Goal: Ask a question

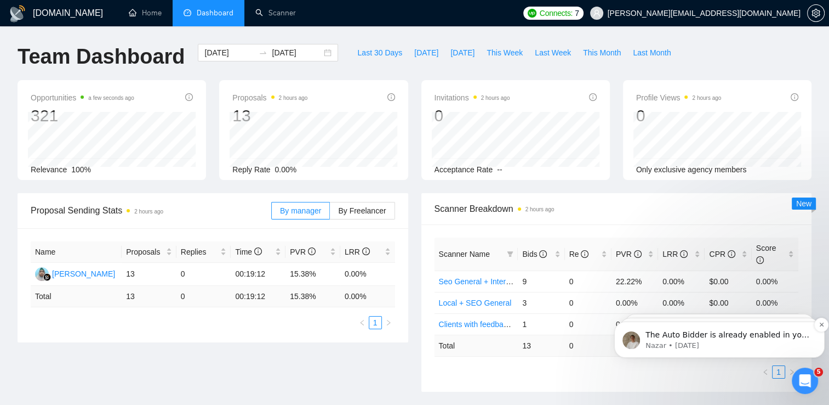
click at [664, 333] on span "The Auto Bidder is already enabled in your account and is working properly. Do …" at bounding box center [728, 351] width 164 height 42
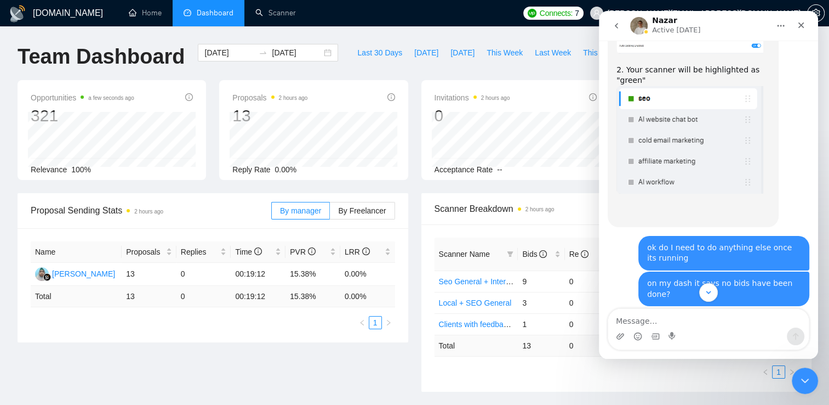
scroll to position [2221, 0]
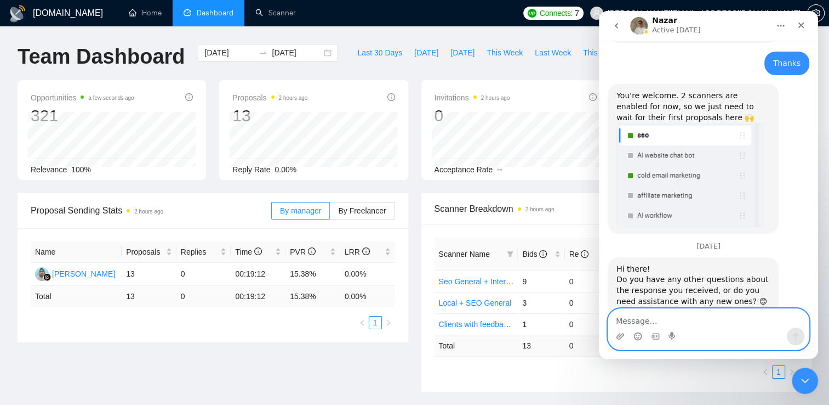
click at [680, 319] on textarea "Message…" at bounding box center [708, 318] width 201 height 19
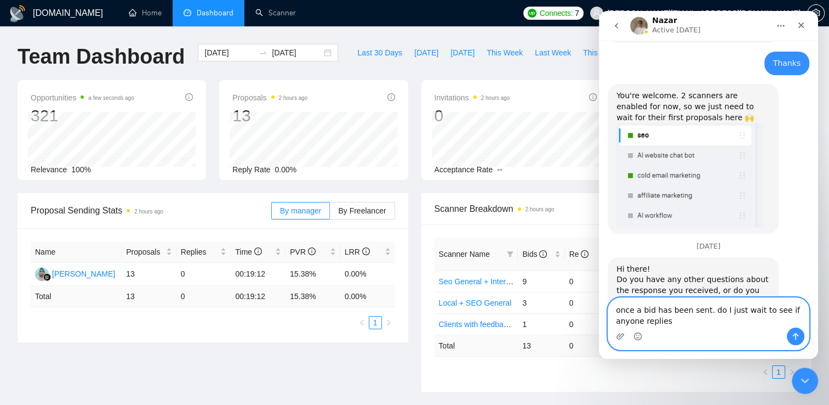
type textarea "once a bid has been sent. do I just wait to see if anyone replies?"
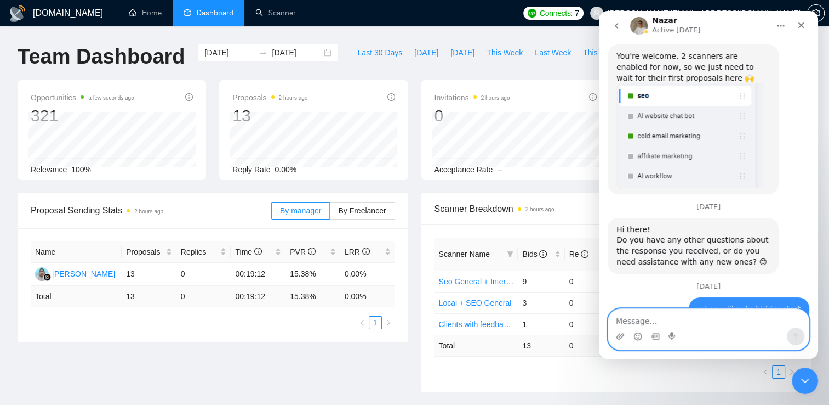
scroll to position [2279, 0]
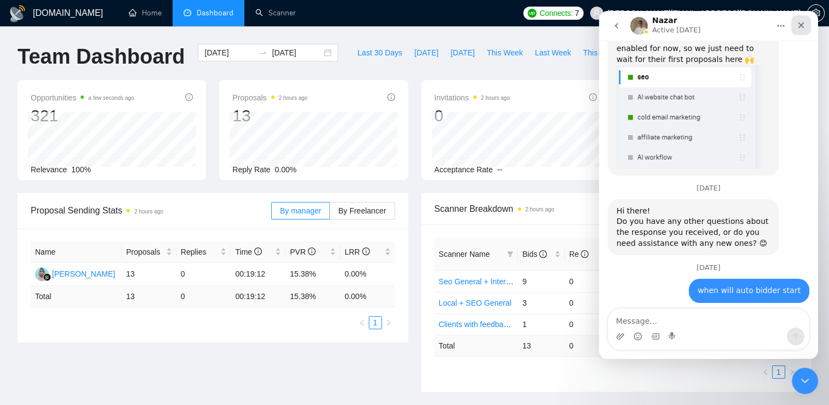
click at [800, 29] on icon "Close" at bounding box center [801, 25] width 9 height 9
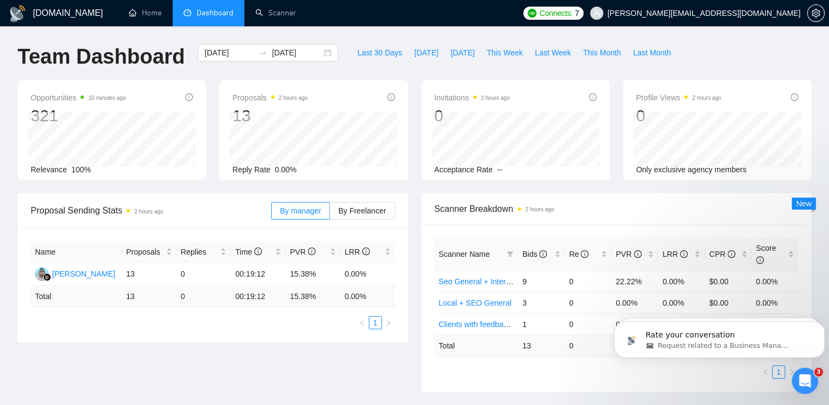
scroll to position [2365, 0]
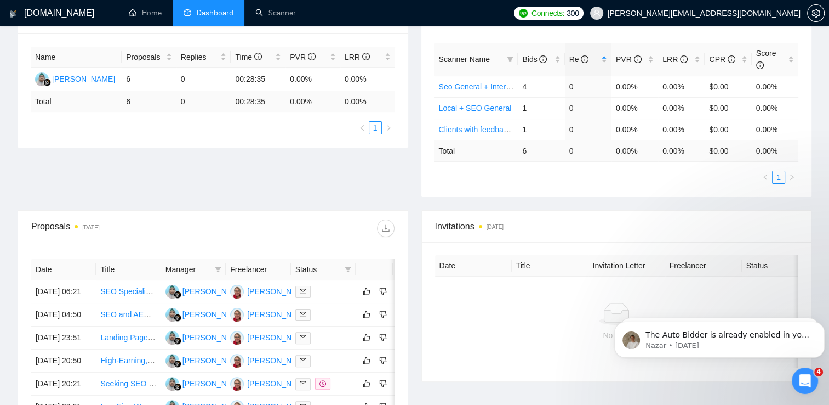
scroll to position [4526, 0]
click at [723, 352] on div "The Auto Bidder is already enabled in your account and is working properly. Do …" at bounding box center [719, 339] width 210 height 36
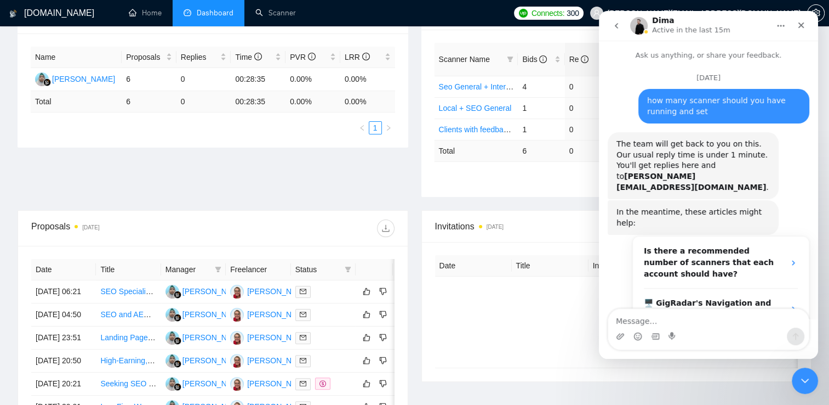
scroll to position [48, 0]
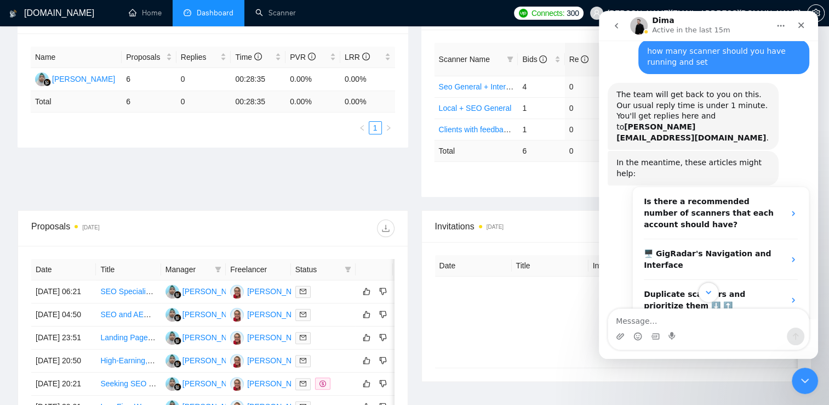
click at [710, 298] on button "Scroll to bottom" at bounding box center [708, 292] width 20 height 20
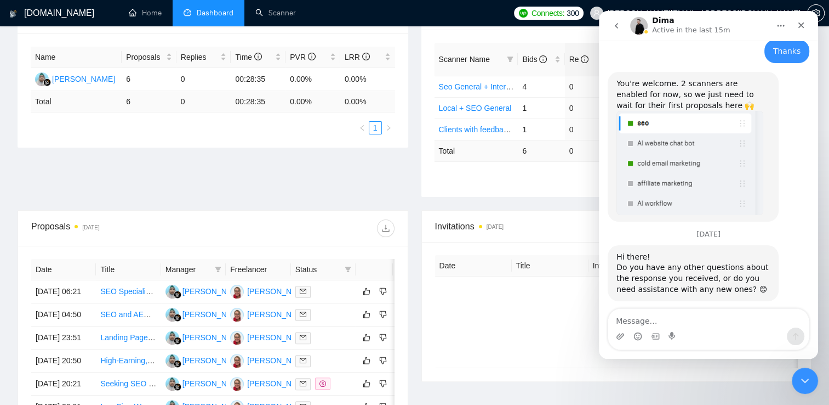
scroll to position [2365, 0]
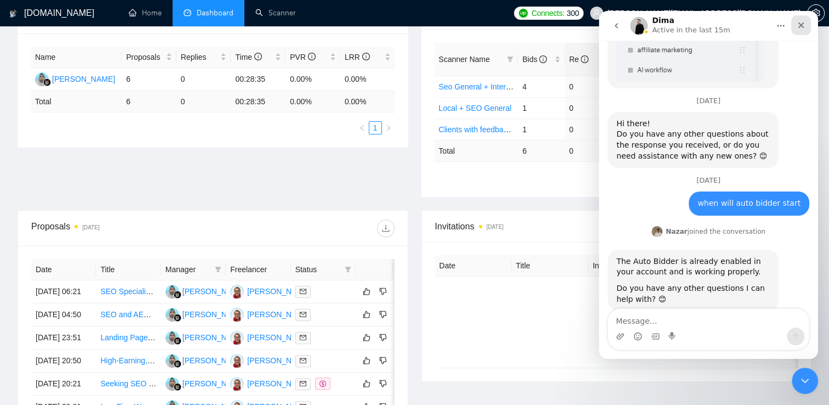
click at [799, 21] on icon "Close" at bounding box center [801, 25] width 9 height 9
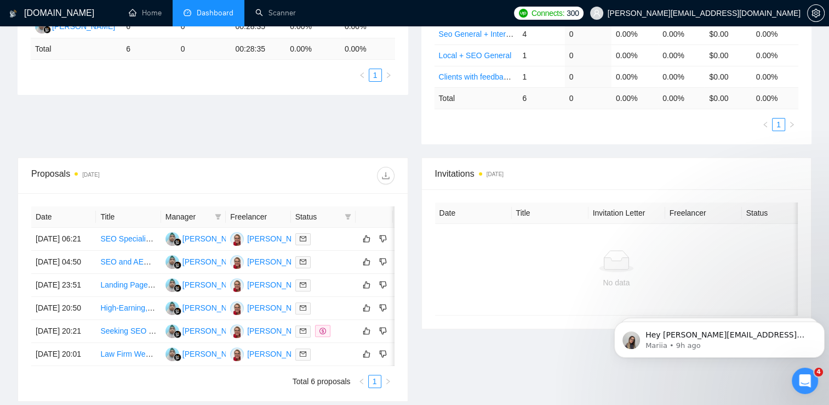
scroll to position [250, 0]
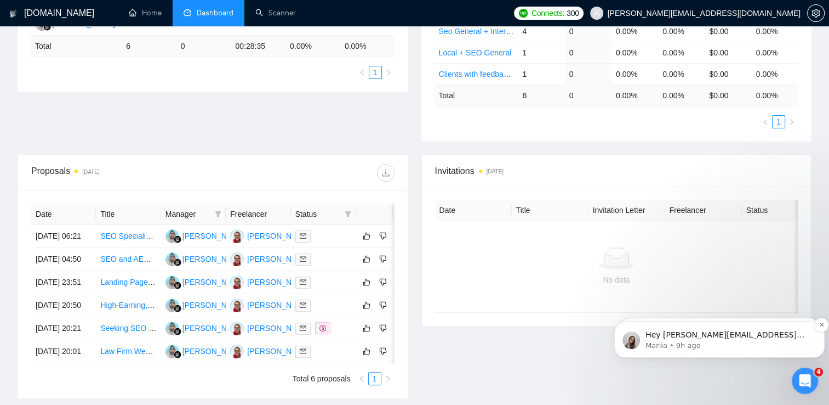
click at [708, 338] on span "Hey [PERSON_NAME][EMAIL_ADDRESS][DOMAIN_NAME], Looks like your Upwork agency XD…" at bounding box center [727, 400] width 162 height 140
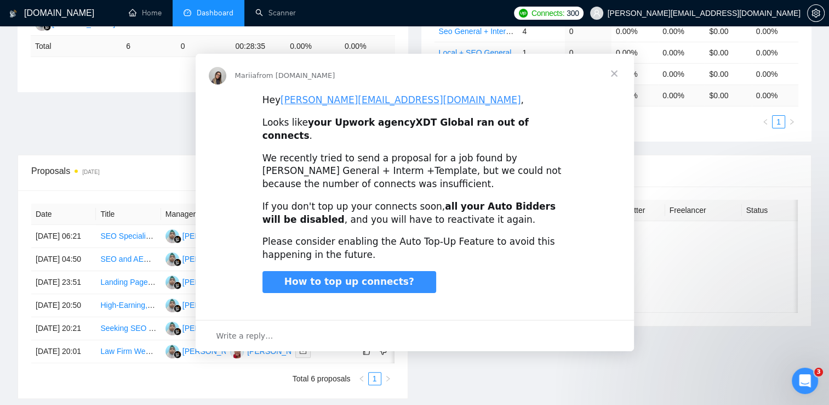
scroll to position [0, 0]
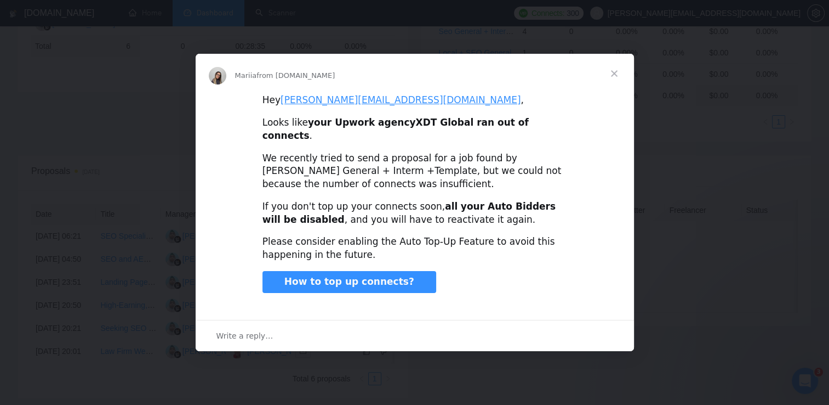
click at [614, 84] on span "Close" at bounding box center [614, 73] width 39 height 39
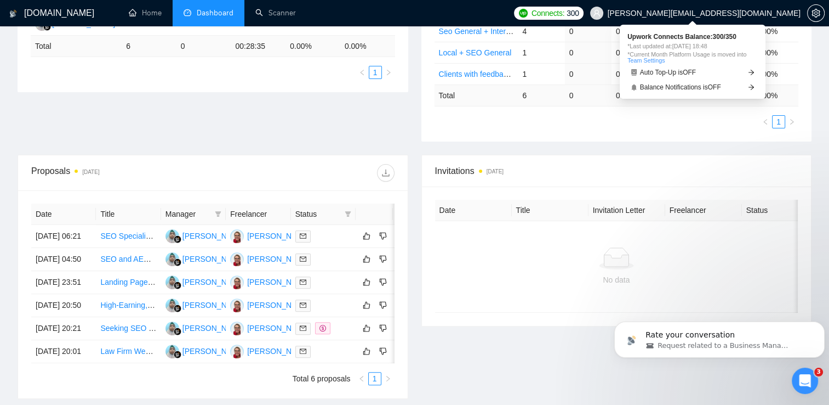
click at [565, 14] on span "Connects:" at bounding box center [548, 13] width 33 height 12
